Goal: Task Accomplishment & Management: Manage account settings

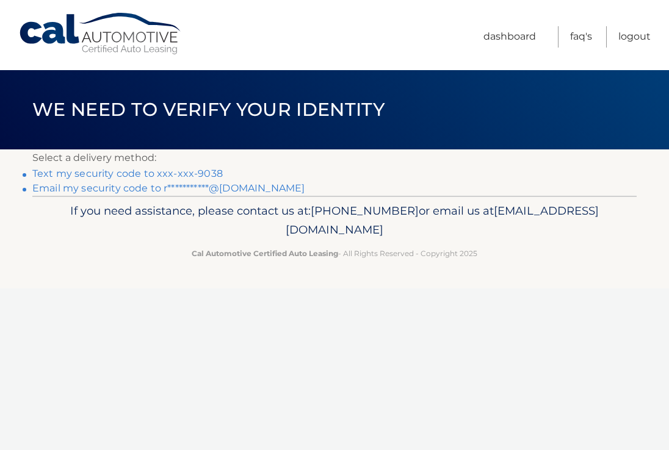
click at [103, 173] on link "Text my security code to xxx-xxx-9038" at bounding box center [127, 174] width 190 height 12
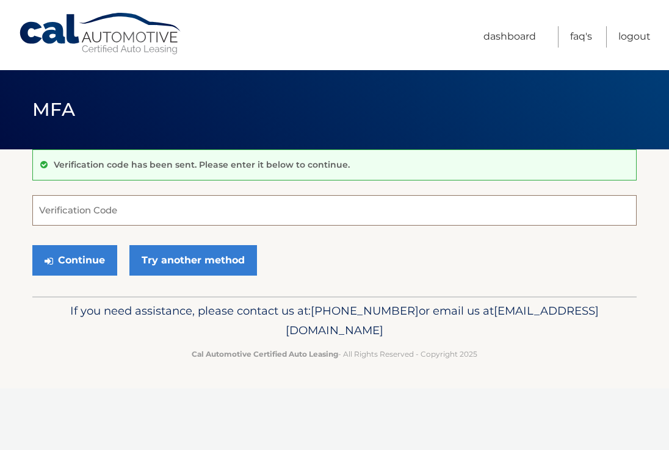
click at [120, 211] on input "Verification Code" at bounding box center [334, 210] width 604 height 31
type input "222765"
click at [94, 259] on button "Continue" at bounding box center [74, 260] width 85 height 31
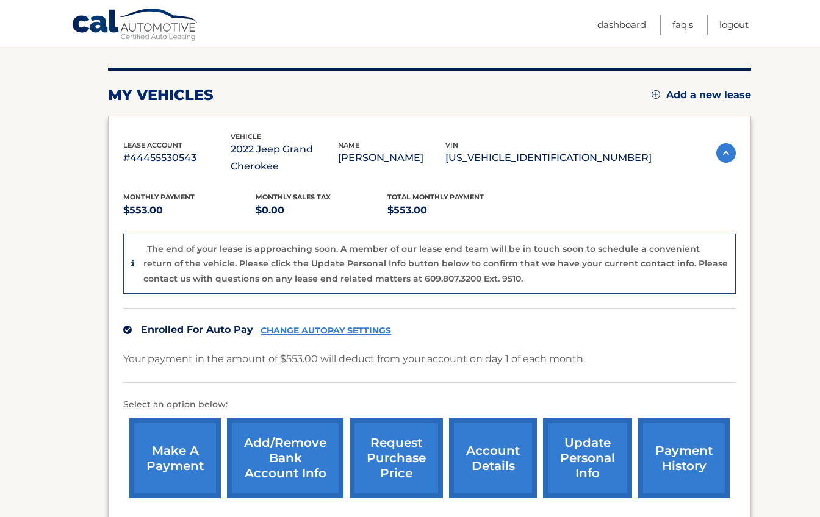
scroll to position [207, 0]
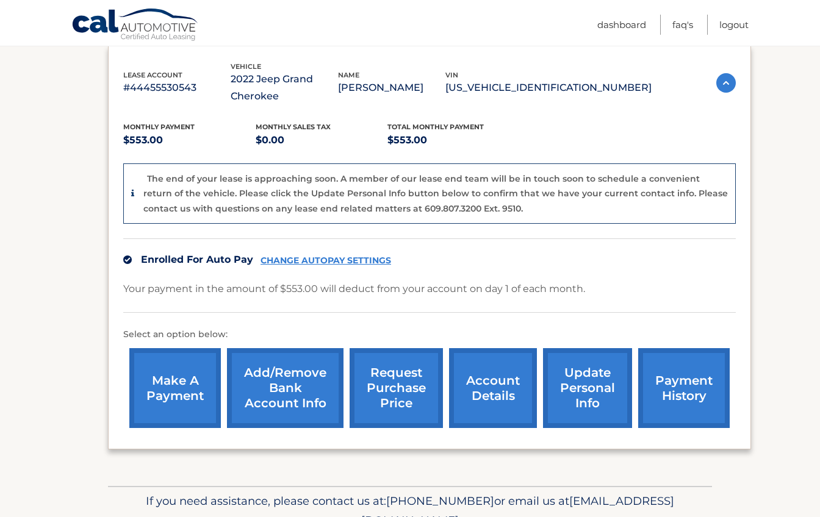
click at [494, 388] on link "account details" at bounding box center [493, 388] width 88 height 80
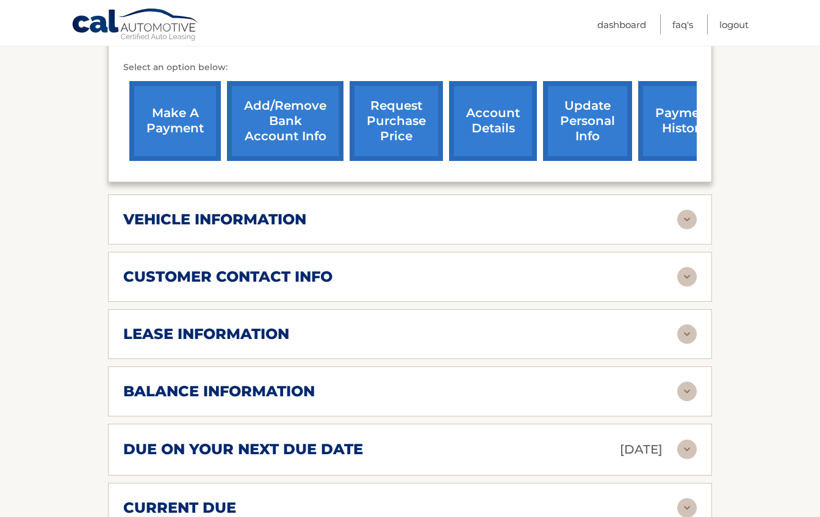
scroll to position [434, 0]
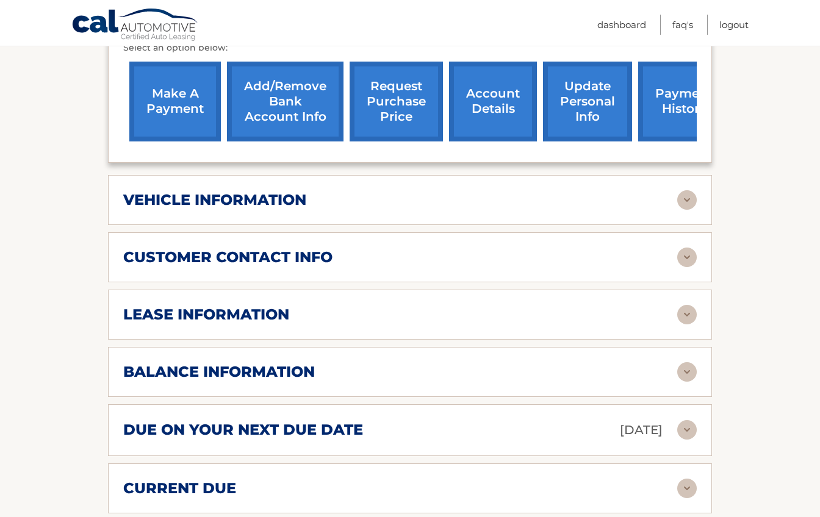
click at [689, 314] on img at bounding box center [687, 315] width 20 height 20
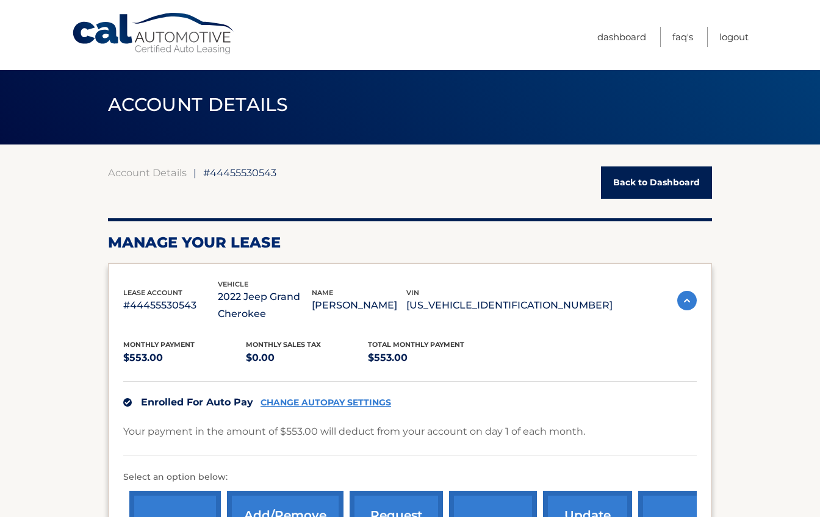
scroll to position [0, 0]
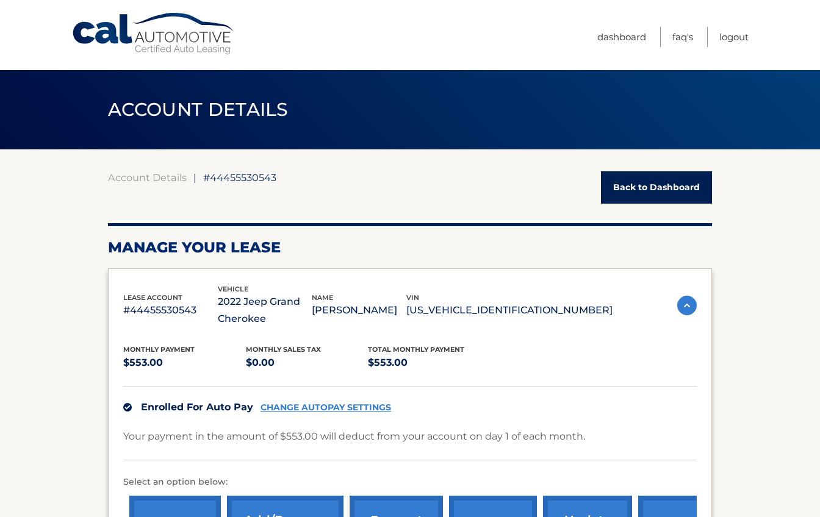
click at [630, 187] on link "Back to Dashboard" at bounding box center [656, 187] width 111 height 32
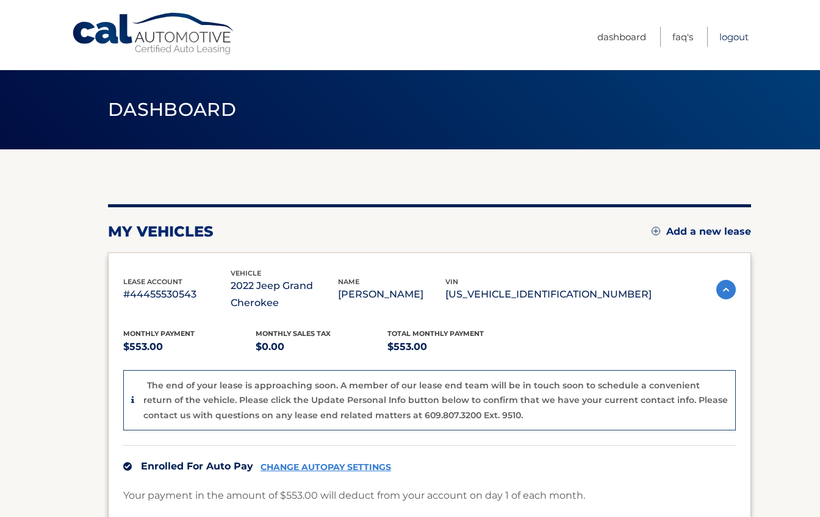
click at [735, 37] on link "Logout" at bounding box center [733, 37] width 29 height 20
